Goal: Task Accomplishment & Management: Complete application form

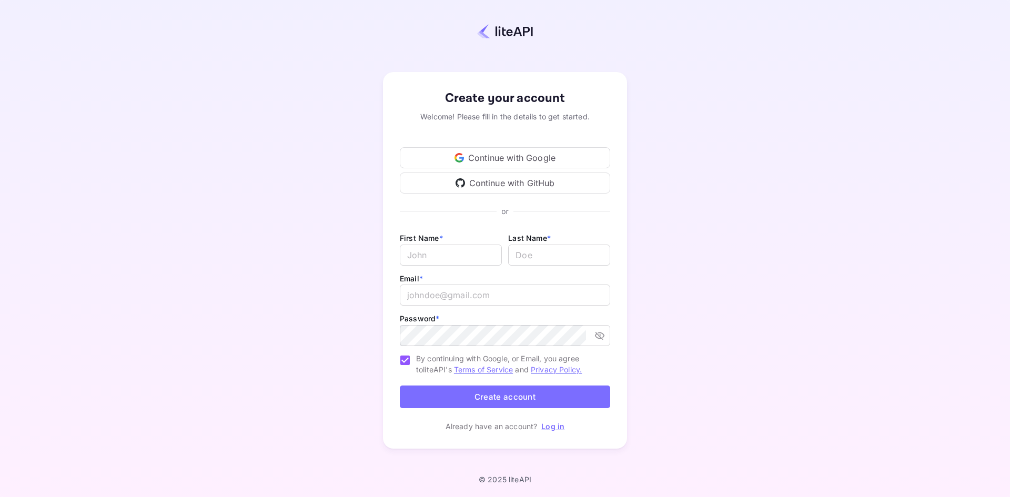
click at [522, 177] on div "Continue with GitHub" at bounding box center [505, 183] width 210 height 21
click at [690, 218] on div "Create your account Welcome! Please fill in the details to get started. Continu…" at bounding box center [504, 260] width 917 height 429
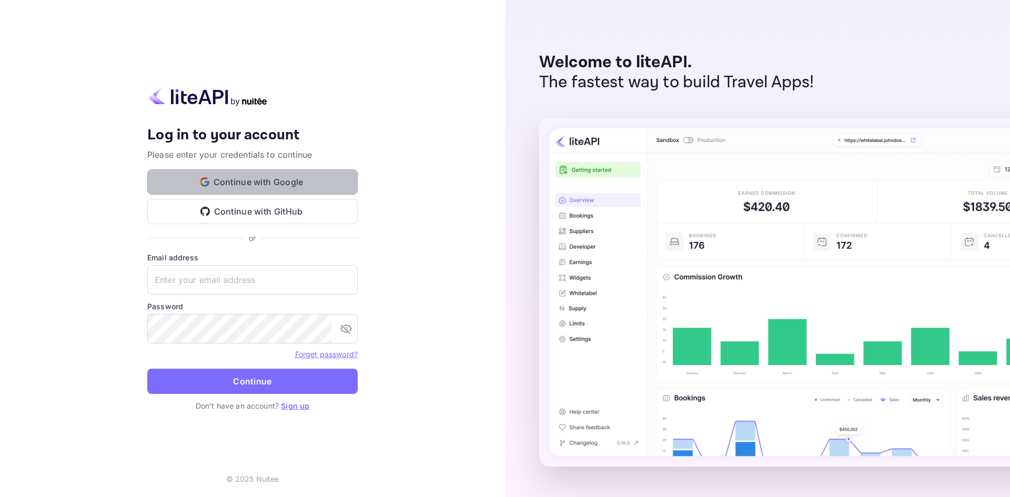
click at [282, 173] on button "Continue with Google" at bounding box center [252, 181] width 210 height 25
click at [285, 187] on button "Continue with Google" at bounding box center [252, 181] width 210 height 25
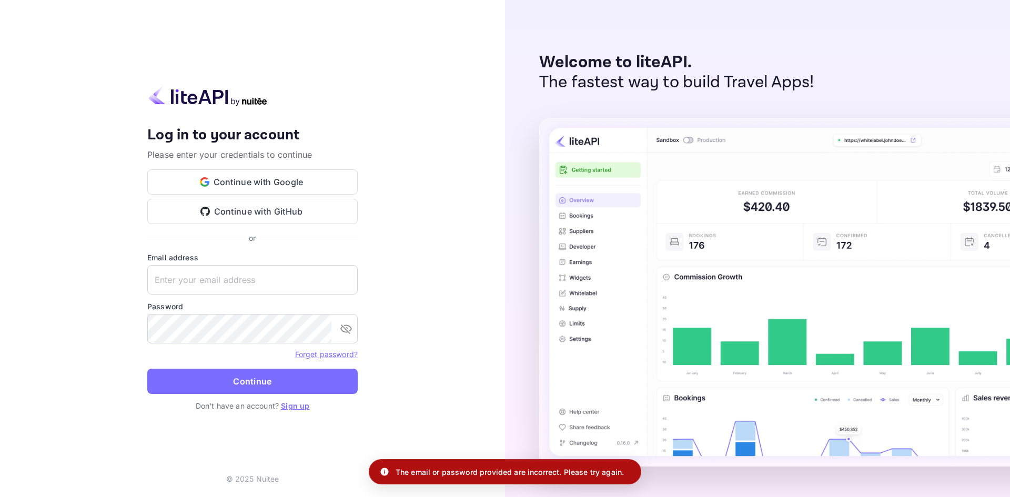
click at [510, 296] on div "Welcome to liteAPI. The fastest way to build Travel Apps!" at bounding box center [757, 248] width 505 height 497
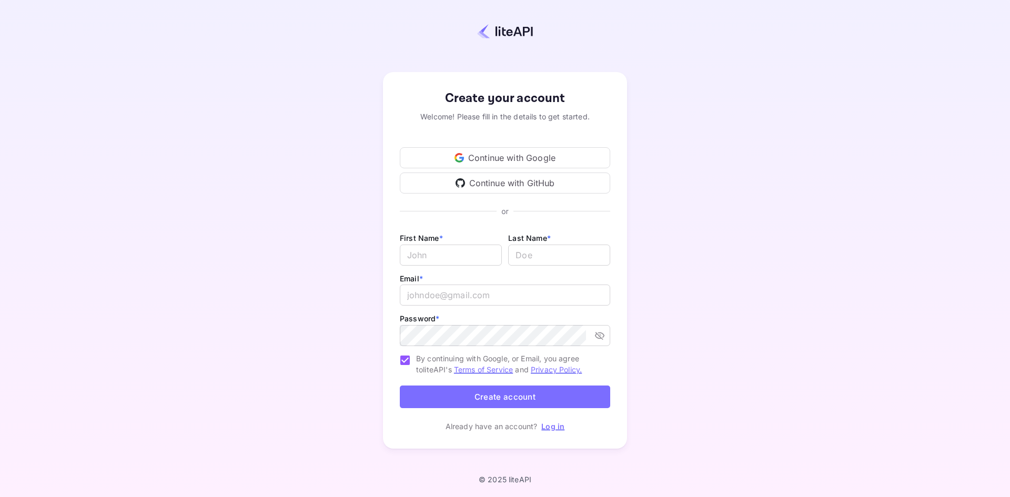
click at [505, 153] on div "Continue with Google" at bounding box center [505, 157] width 210 height 21
